Goal: Check status: Verify the current state of an ongoing process or item

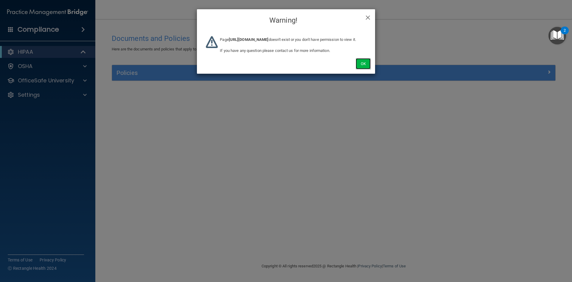
click at [363, 69] on button "Ok" at bounding box center [363, 63] width 15 height 11
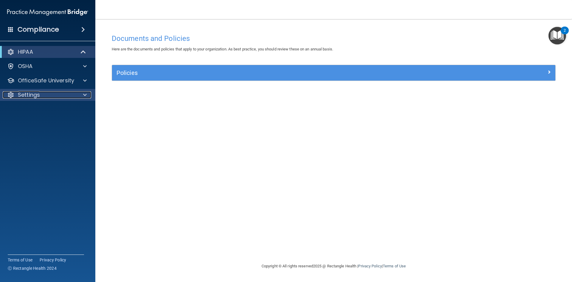
click at [33, 92] on p "Settings" at bounding box center [29, 94] width 22 height 7
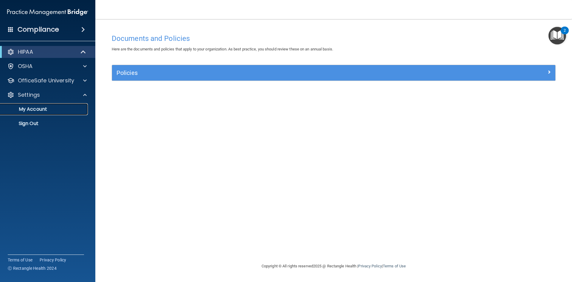
click at [41, 110] on p "My Account" at bounding box center [44, 109] width 81 height 6
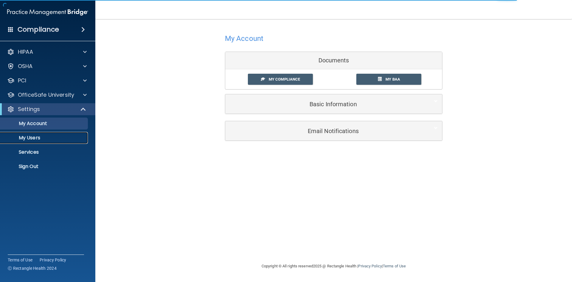
click at [35, 134] on link "My Users" at bounding box center [41, 138] width 94 height 12
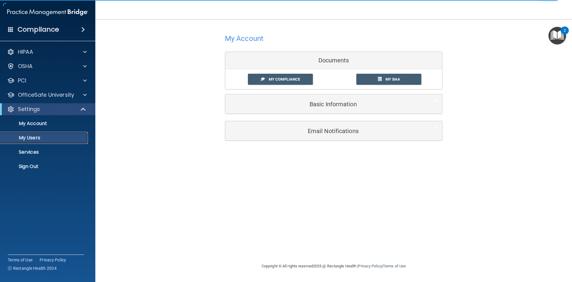
select select "20"
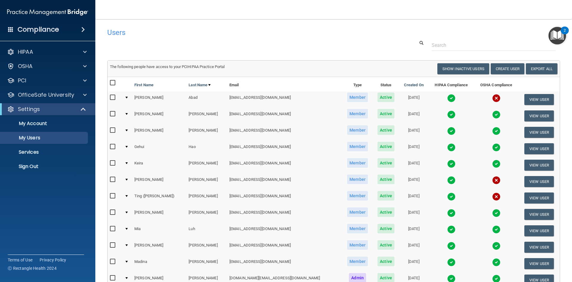
click at [492, 180] on img at bounding box center [496, 180] width 8 height 8
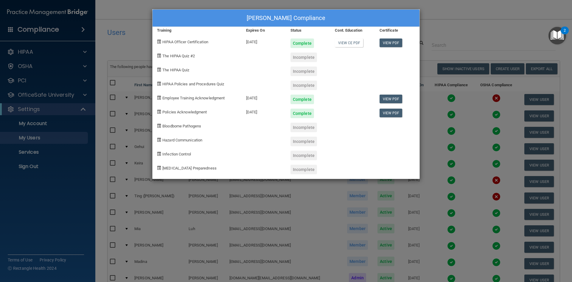
click at [444, 30] on div "Tiffany Lin's Compliance Training Expires On Status Cont. Education Certificate…" at bounding box center [286, 141] width 572 height 282
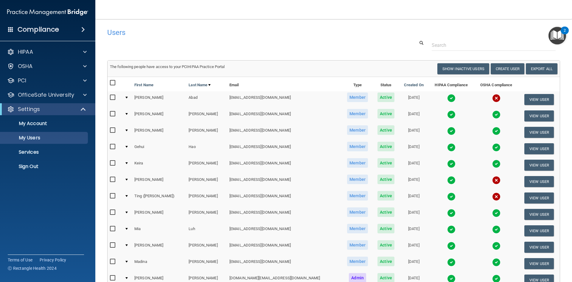
click at [492, 196] on img at bounding box center [496, 196] width 8 height 8
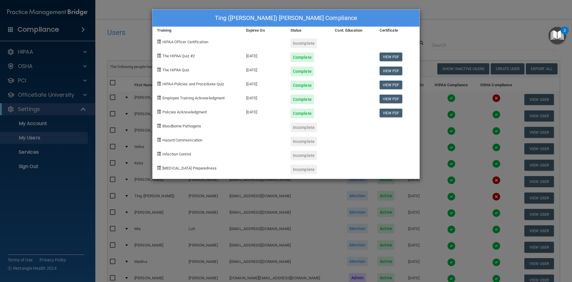
click at [456, 33] on div "Ting (Tiffany) Lin's Compliance Training Expires On Status Cont. Education Cert…" at bounding box center [286, 141] width 572 height 282
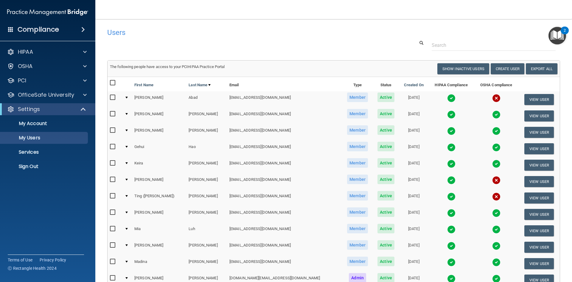
click at [492, 98] on img at bounding box center [496, 98] width 8 height 8
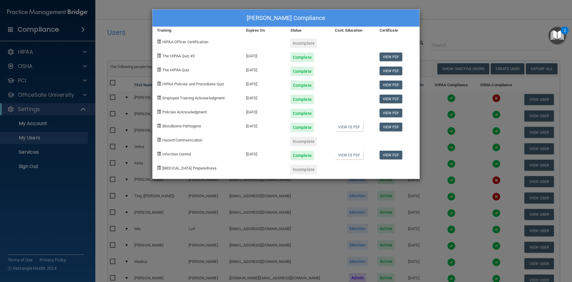
click at [301, 142] on div "Incomplete" at bounding box center [303, 141] width 27 height 10
